Goal: Information Seeking & Learning: Learn about a topic

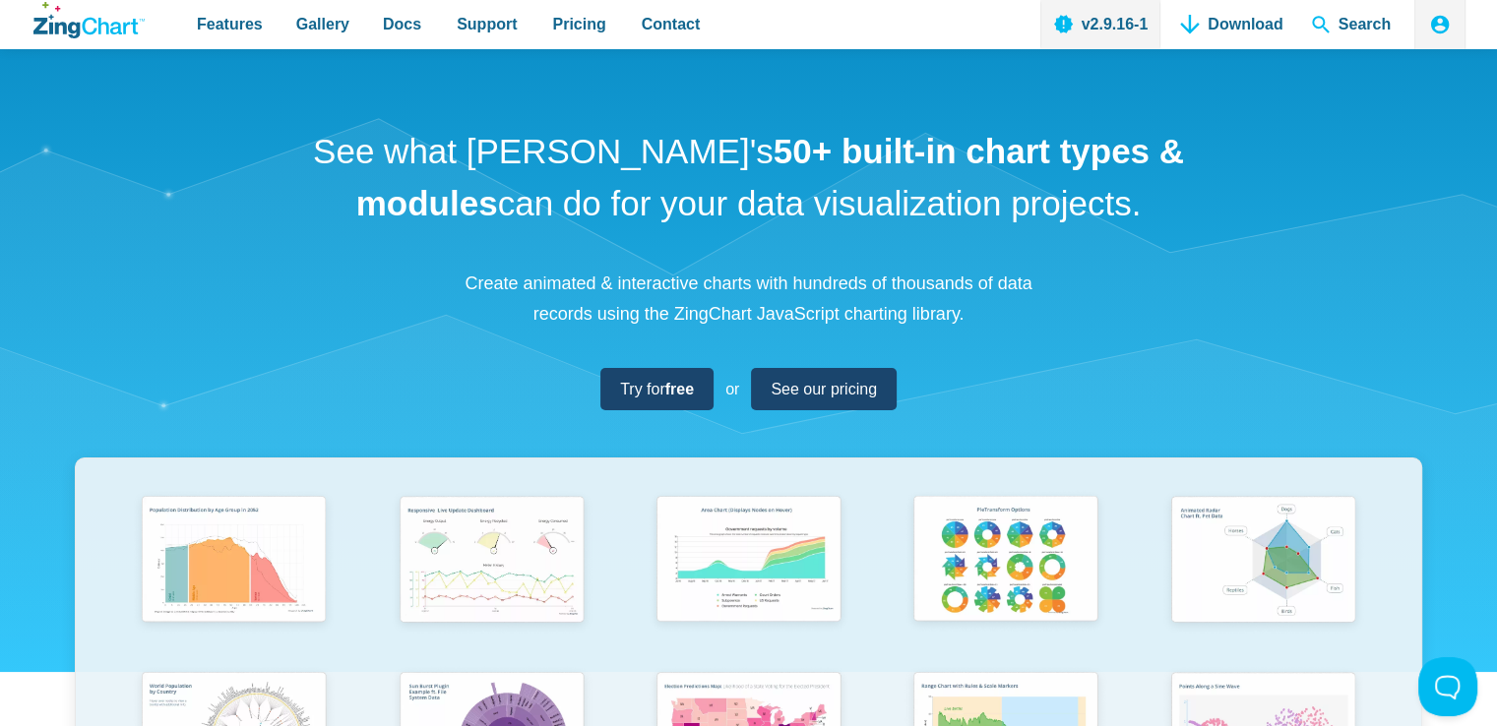
scroll to position [4, 0]
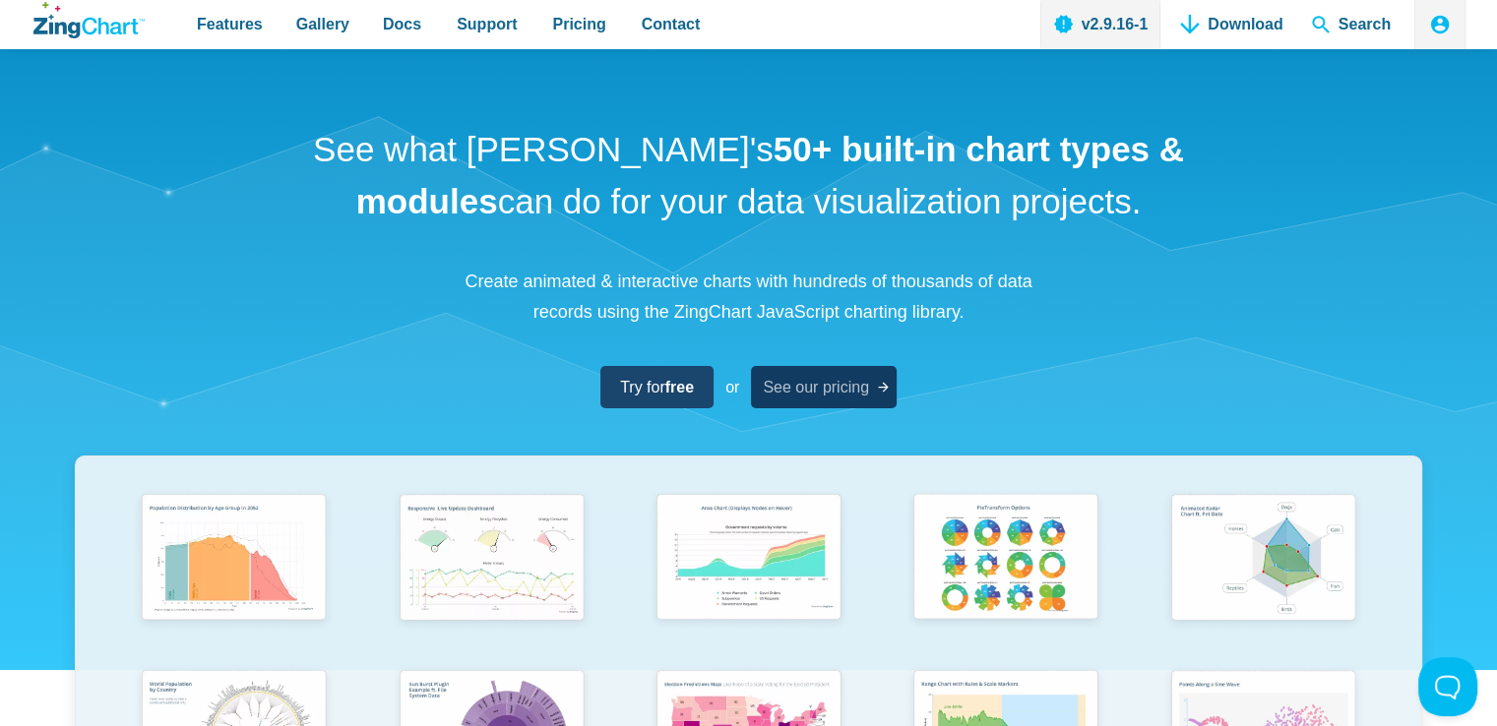
click at [792, 382] on span "See our pricing" at bounding box center [816, 387] width 106 height 27
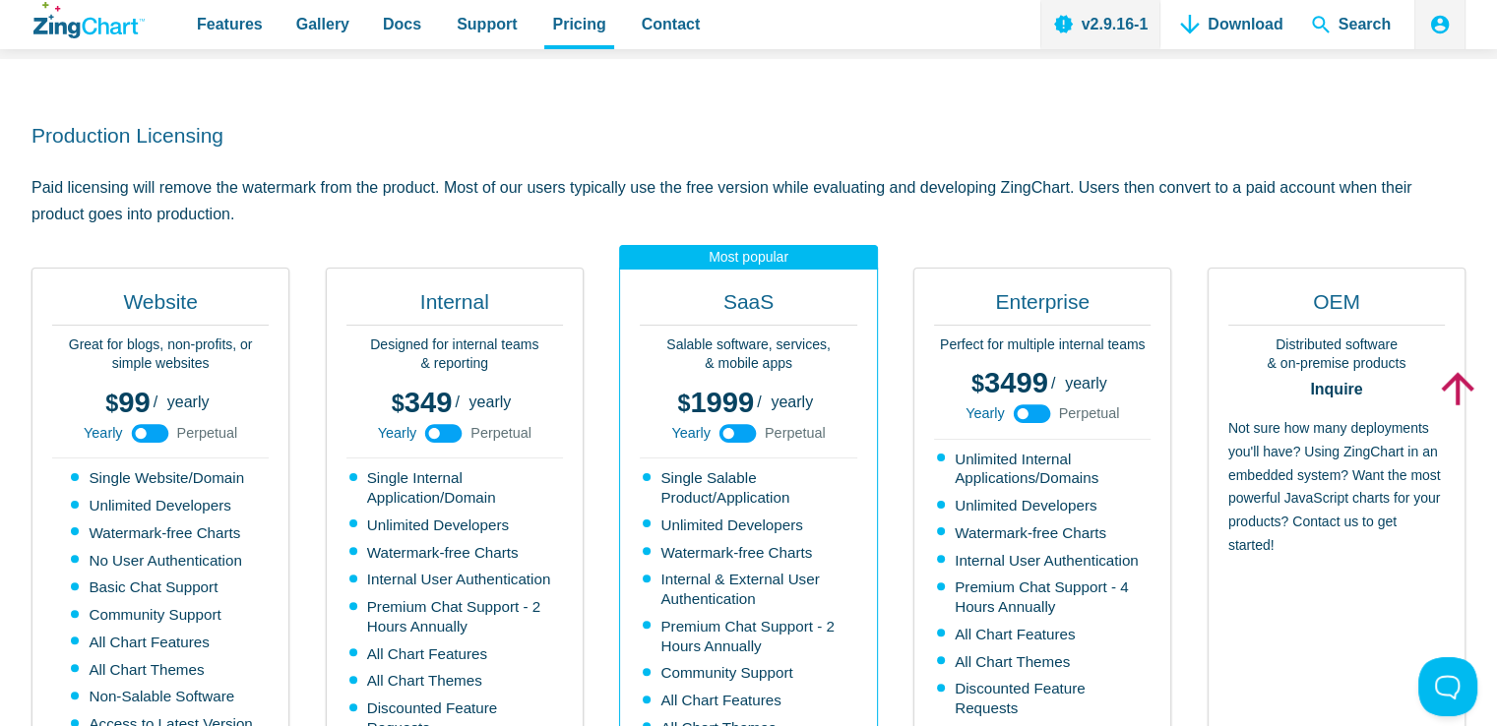
scroll to position [403, 0]
click at [966, 484] on li "Unlimited Internal Applications/Domains" at bounding box center [1044, 470] width 214 height 39
click at [1025, 409] on icon "App Content" at bounding box center [1032, 415] width 44 height 44
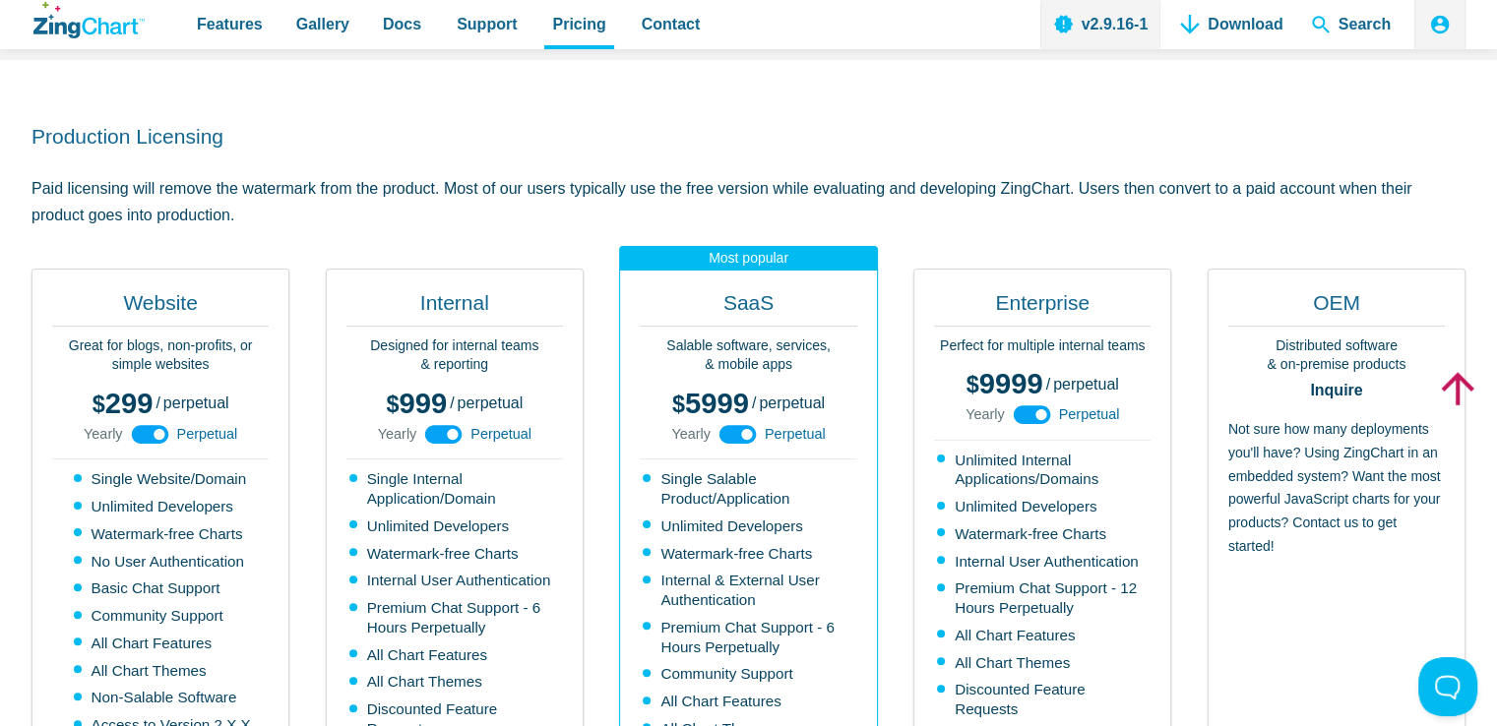
click at [1025, 409] on use "App Content" at bounding box center [1031, 415] width 37 height 19
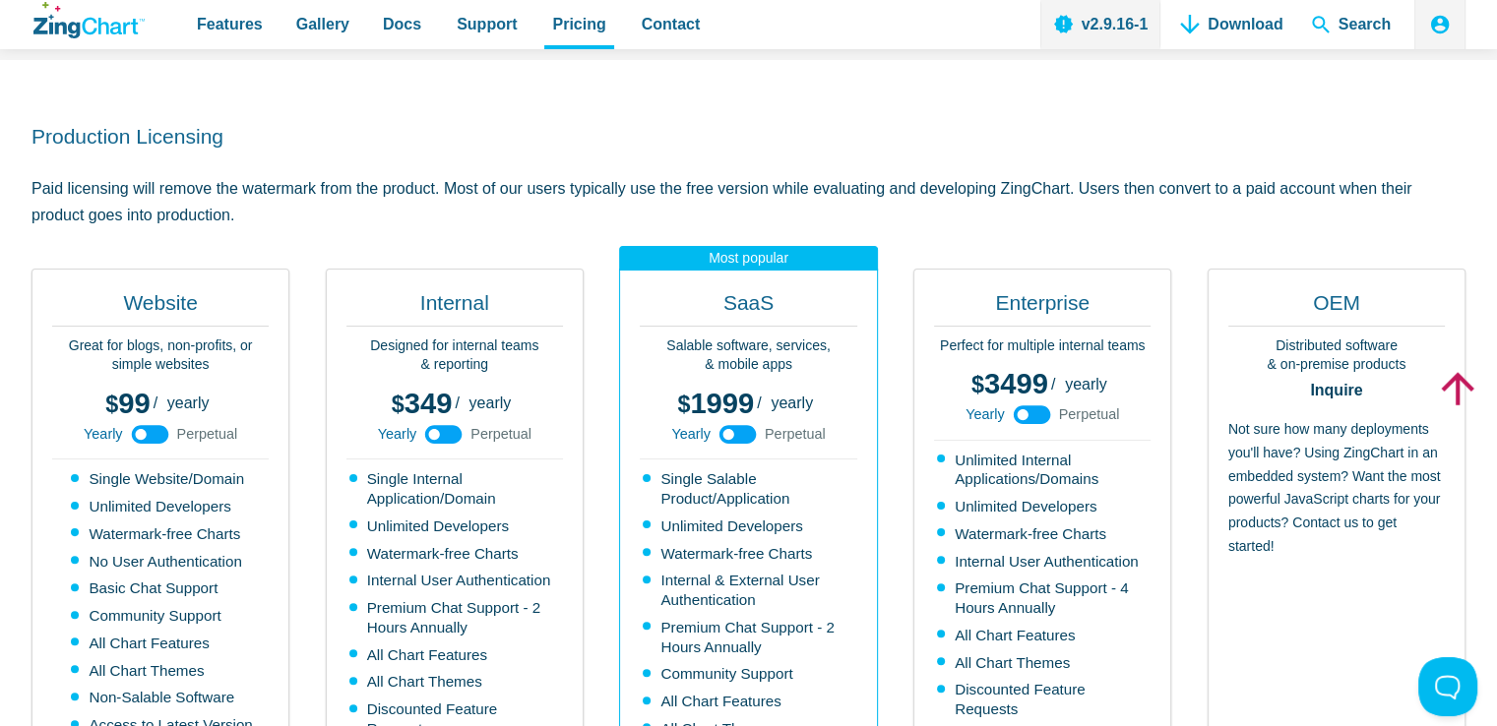
click at [1025, 409] on icon "App Content" at bounding box center [1032, 415] width 44 height 44
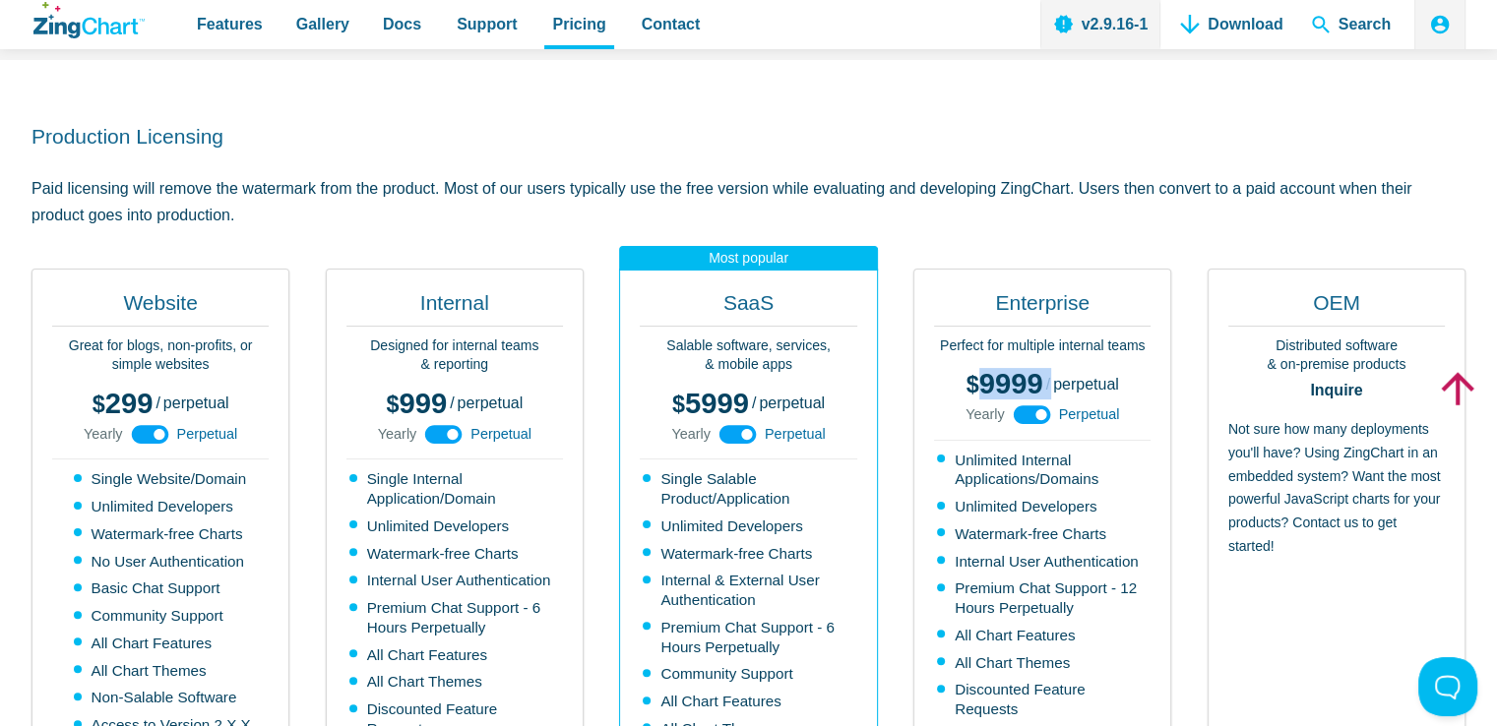
drag, startPoint x: 980, startPoint y: 384, endPoint x: 1046, endPoint y: 373, distance: 66.8
click at [1046, 373] on div "3499 9999 / yearly perpetual" at bounding box center [1043, 377] width 153 height 29
click at [1071, 269] on div "Enterprise Perfect for multiple internal teams 3499 9999 / yearly perpetual Yea…" at bounding box center [1042, 611] width 258 height 684
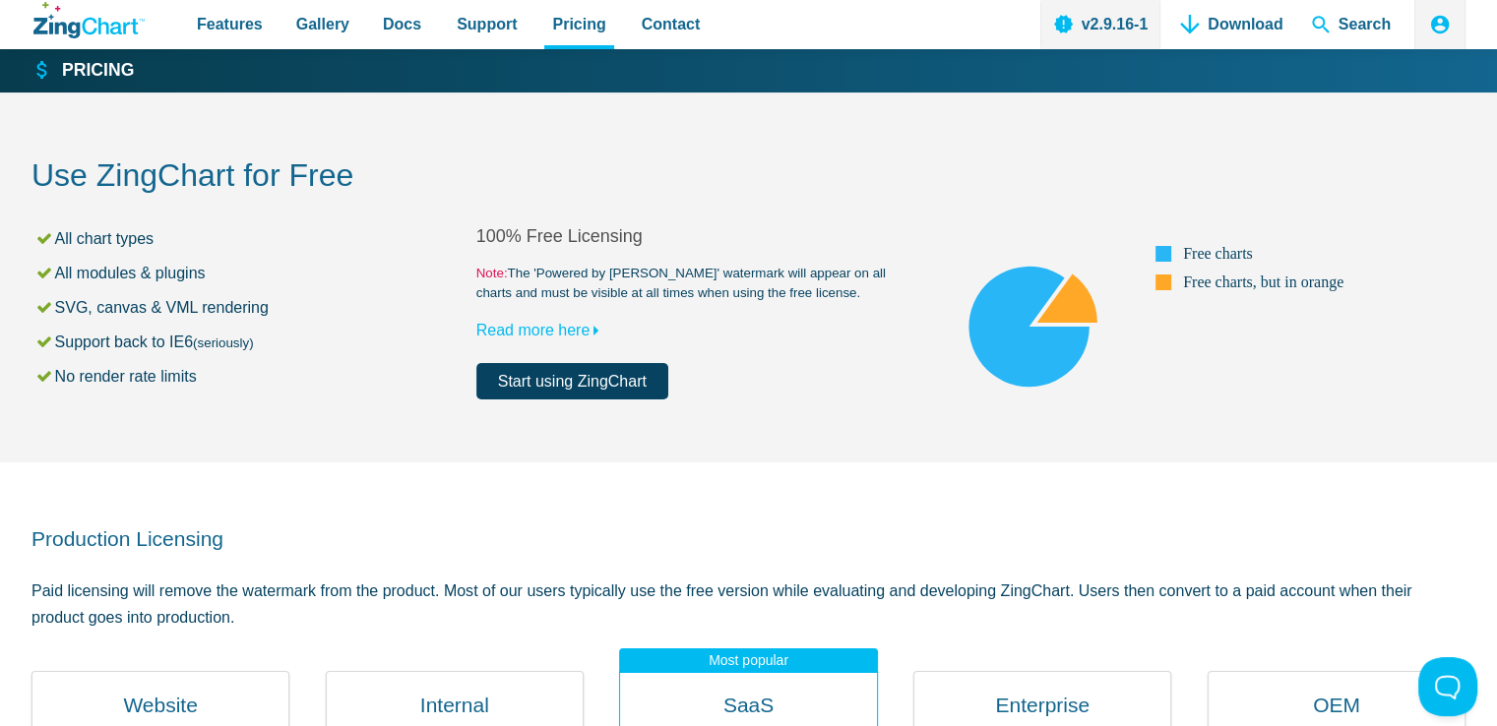
scroll to position [0, 0]
click at [93, 11] on icon "ZingChart Logo. Click to return to the homepage" at bounding box center [88, 20] width 111 height 36
